Goal: Transaction & Acquisition: Purchase product/service

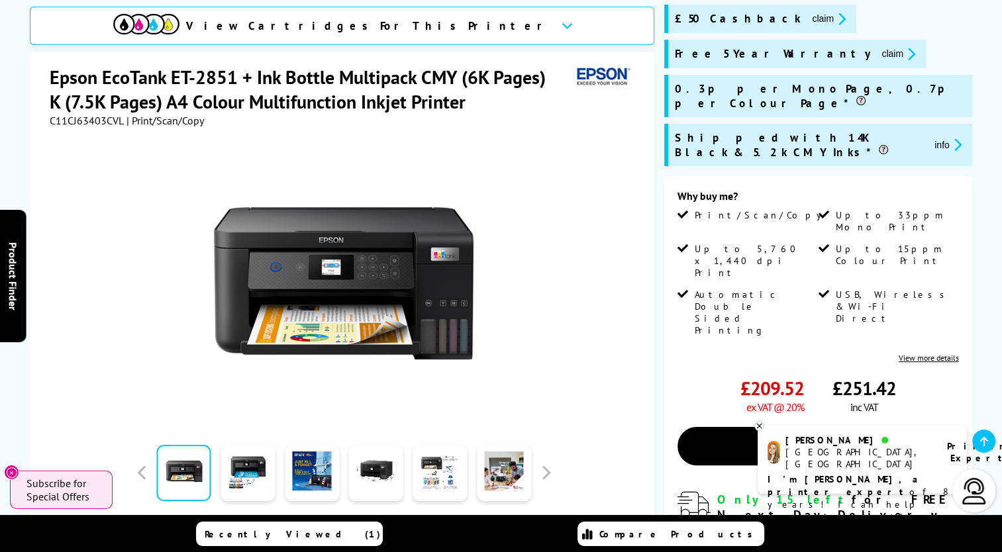
scroll to position [199, 0]
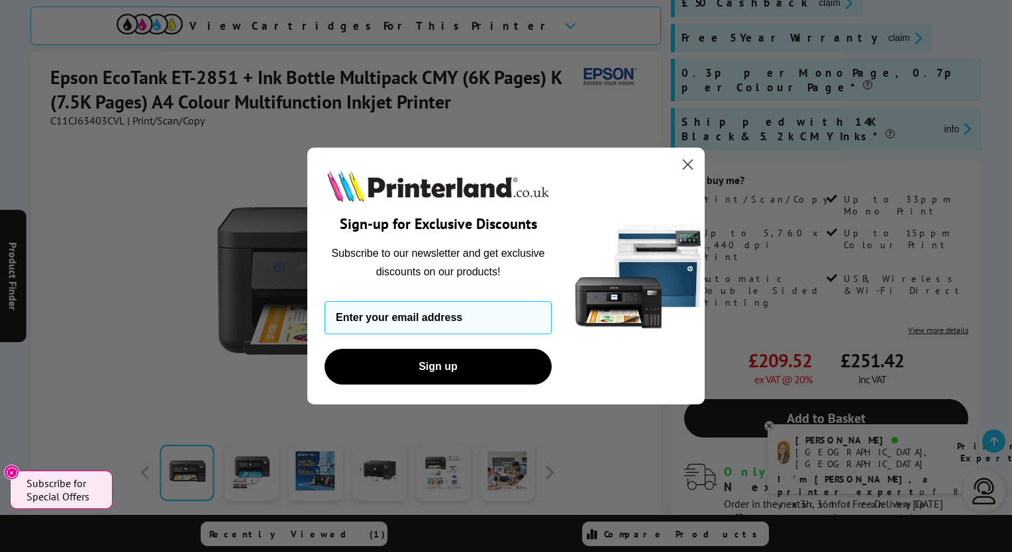
click at [684, 160] on circle "Close dialog" at bounding box center [688, 165] width 22 height 22
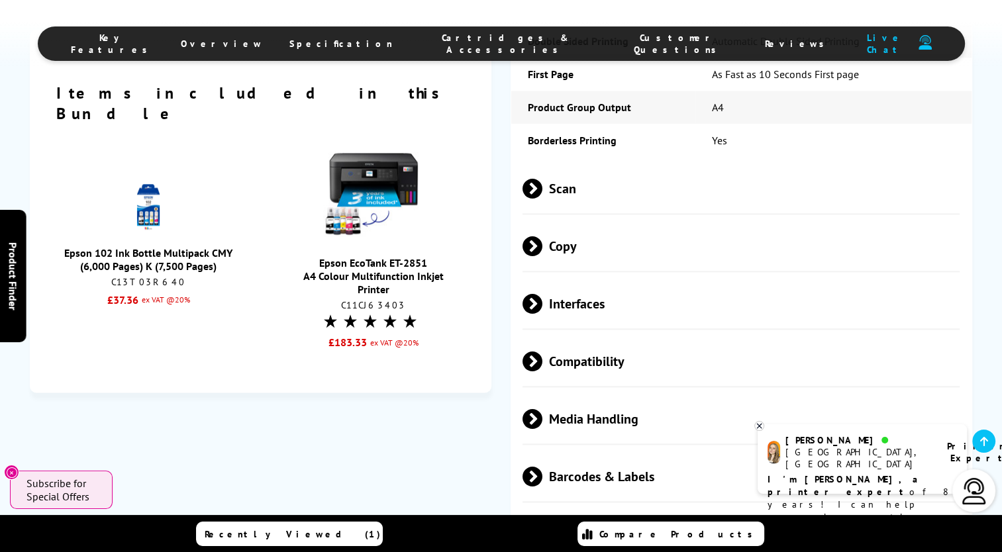
scroll to position [1722, 0]
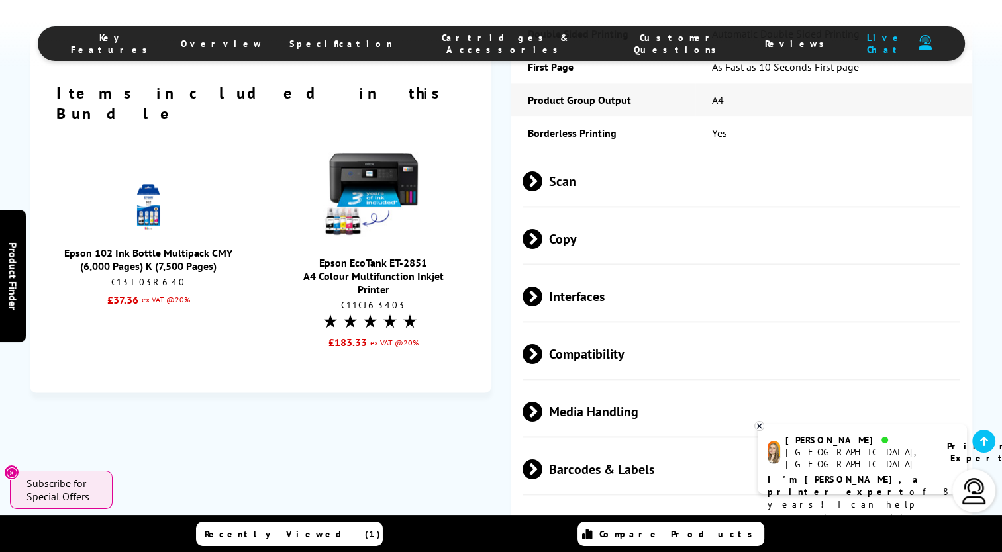
click at [543, 287] on span at bounding box center [543, 297] width 0 height 20
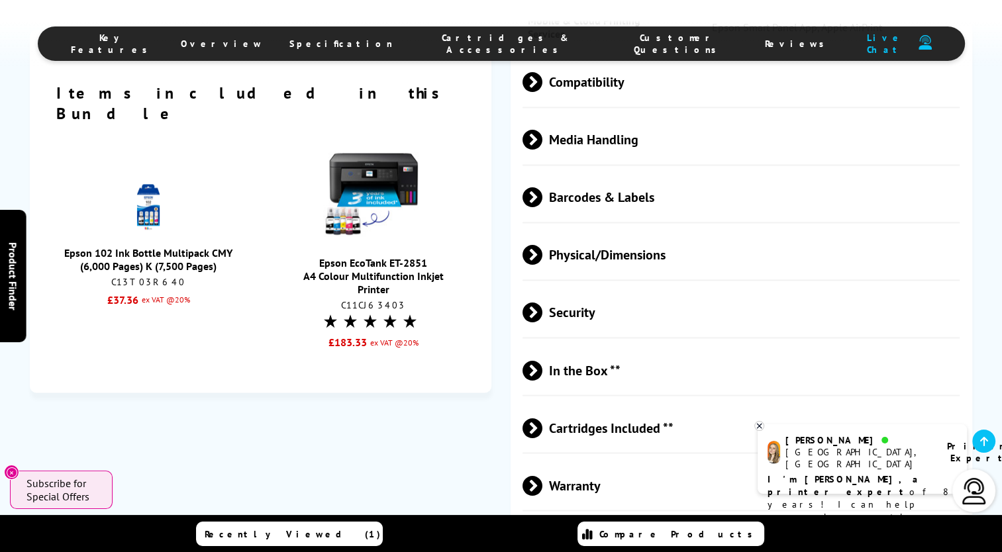
scroll to position [2186, 0]
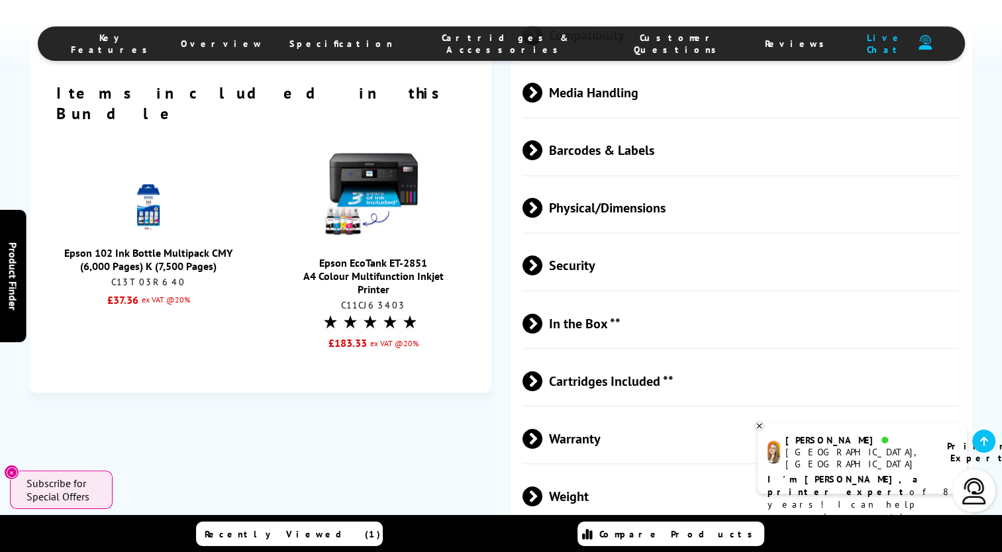
click at [543, 371] on span at bounding box center [543, 381] width 0 height 20
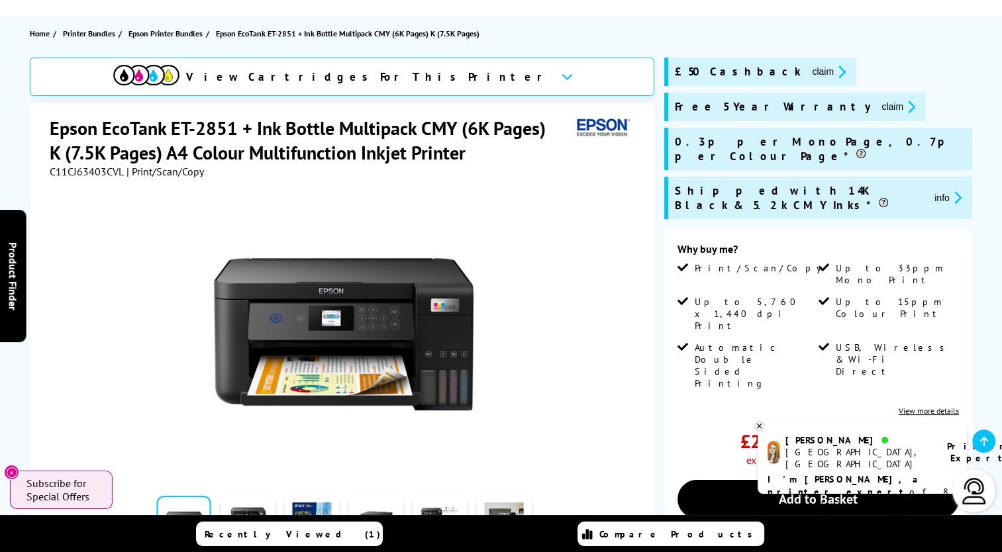
scroll to position [132, 0]
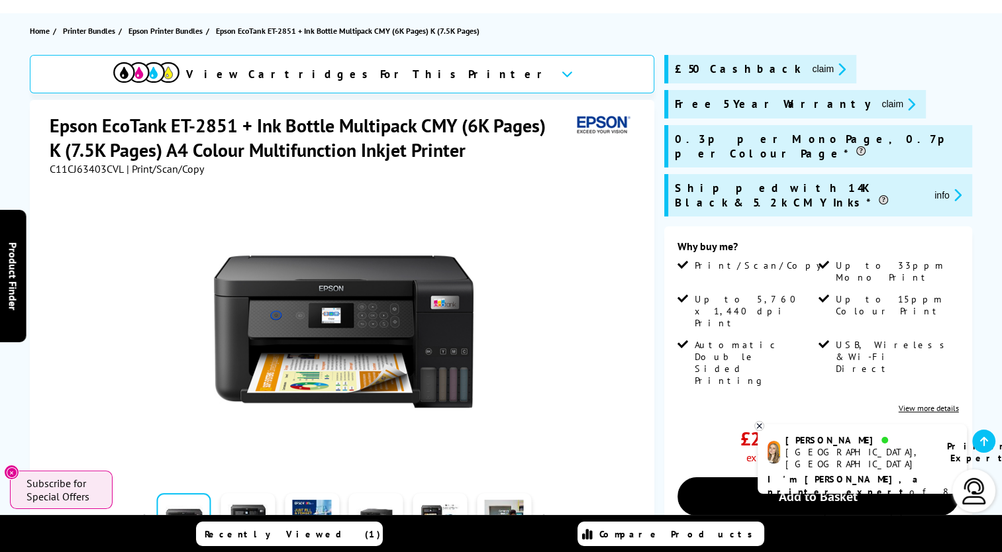
click at [758, 427] on icon at bounding box center [759, 426] width 9 height 10
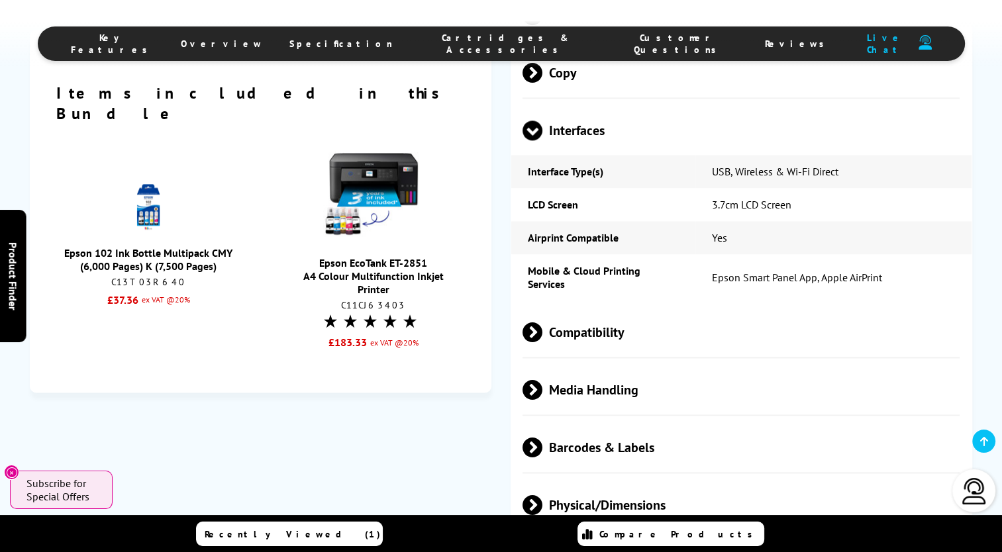
scroll to position [1921, 0]
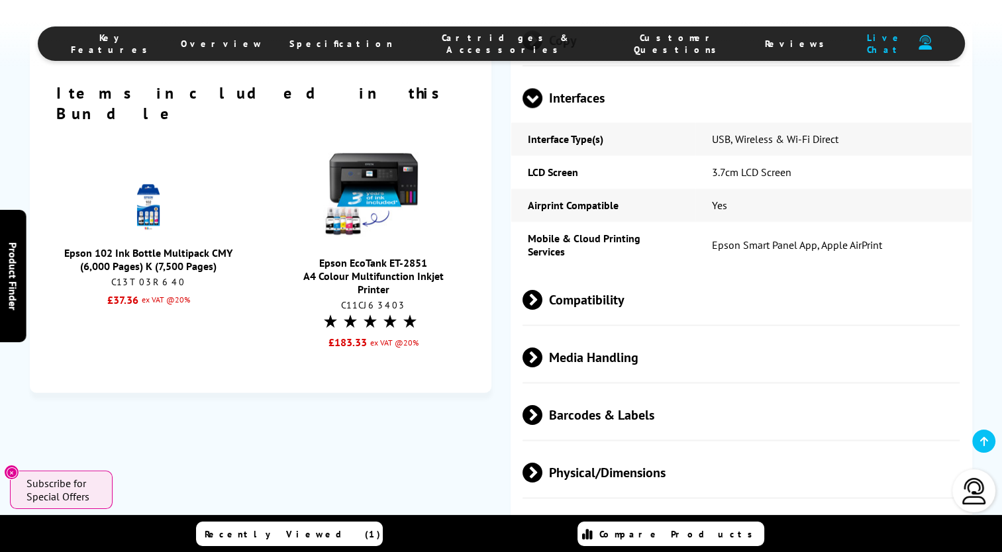
click at [543, 290] on span at bounding box center [543, 300] width 0 height 20
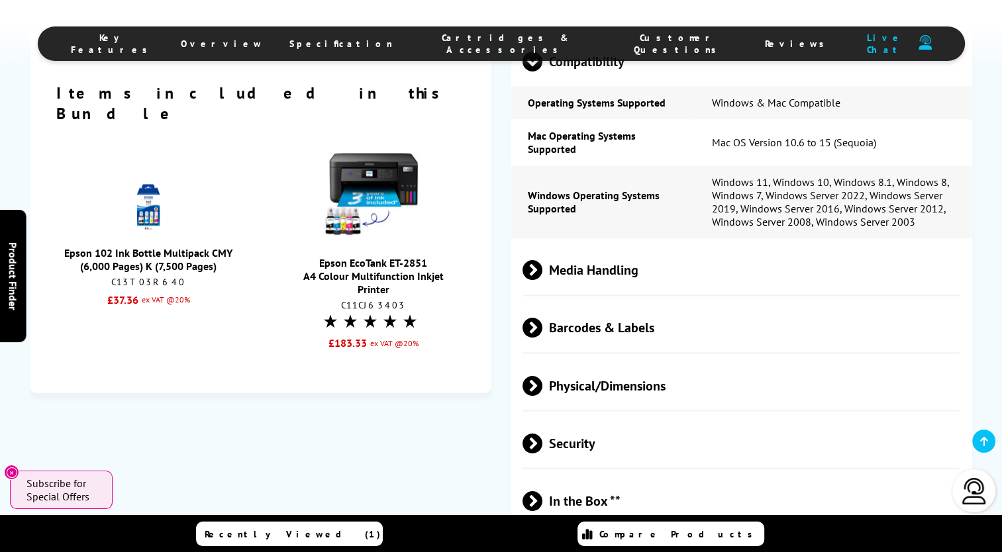
scroll to position [2186, 0]
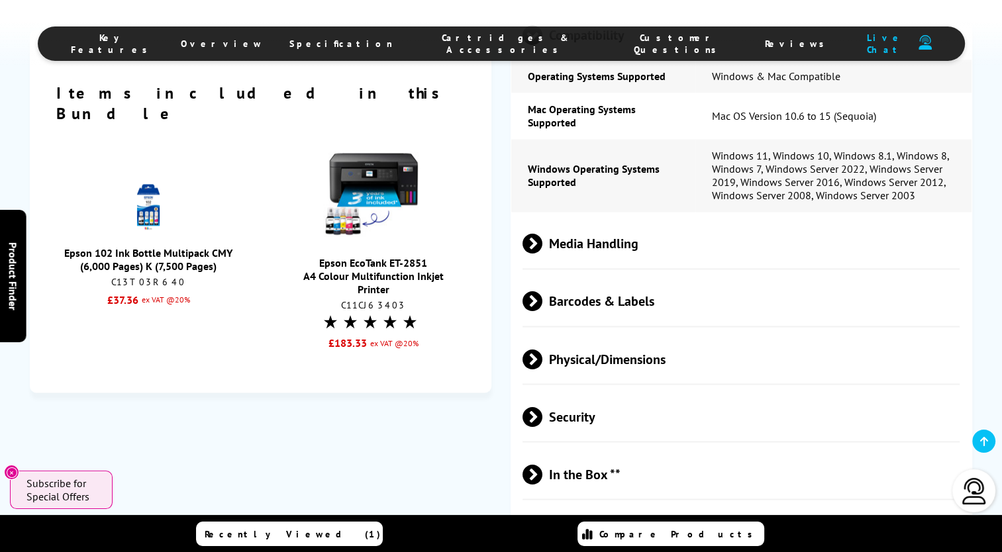
click at [543, 349] on span at bounding box center [543, 359] width 0 height 20
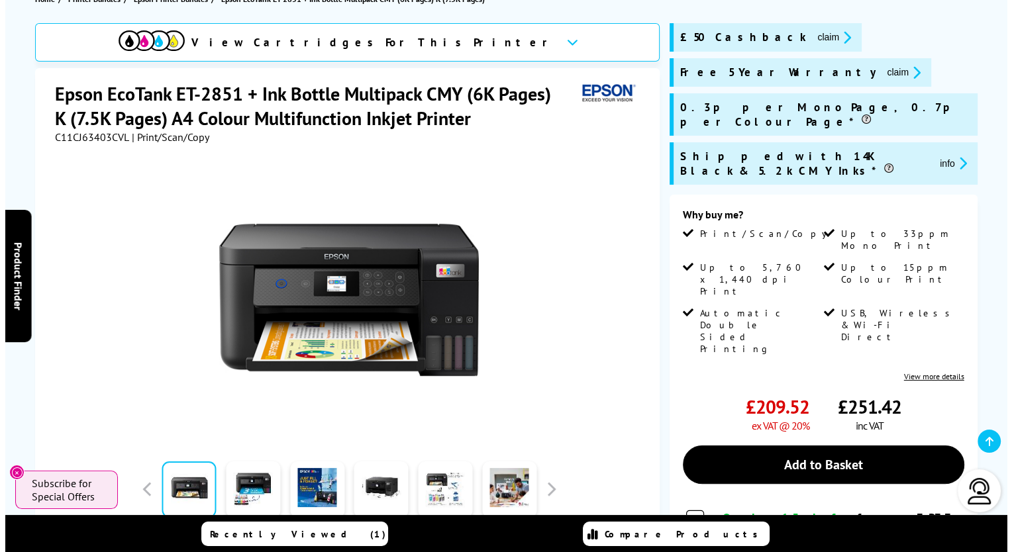
scroll to position [199, 0]
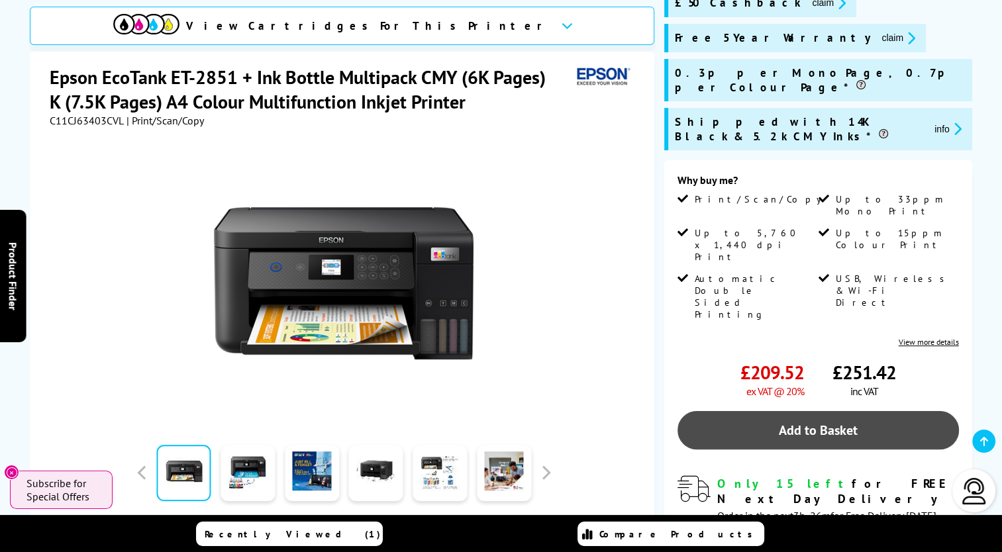
click at [758, 411] on link "Add to Basket" at bounding box center [818, 430] width 281 height 38
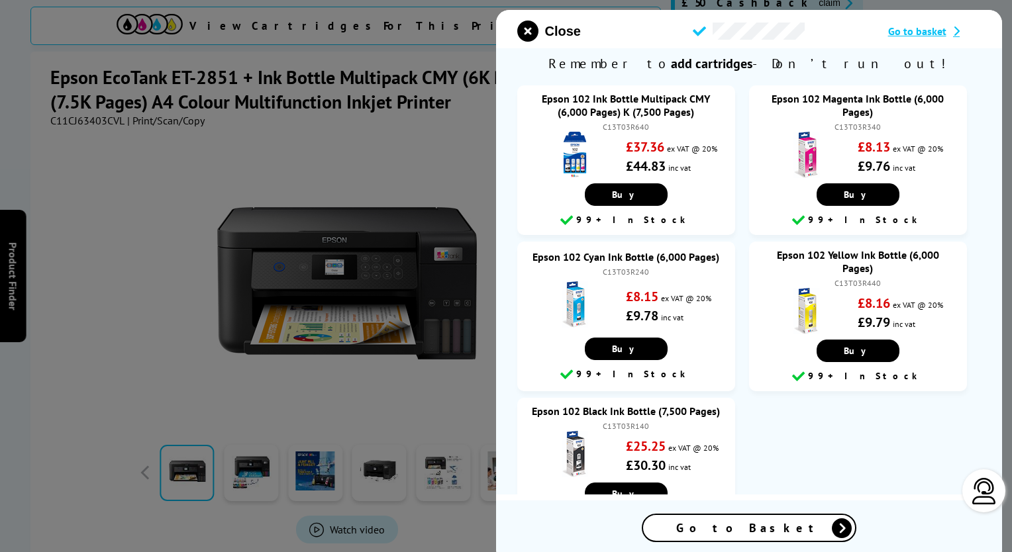
click at [749, 527] on span "Go to Basket" at bounding box center [749, 528] width 146 height 15
